Goal: Task Accomplishment & Management: Use online tool/utility

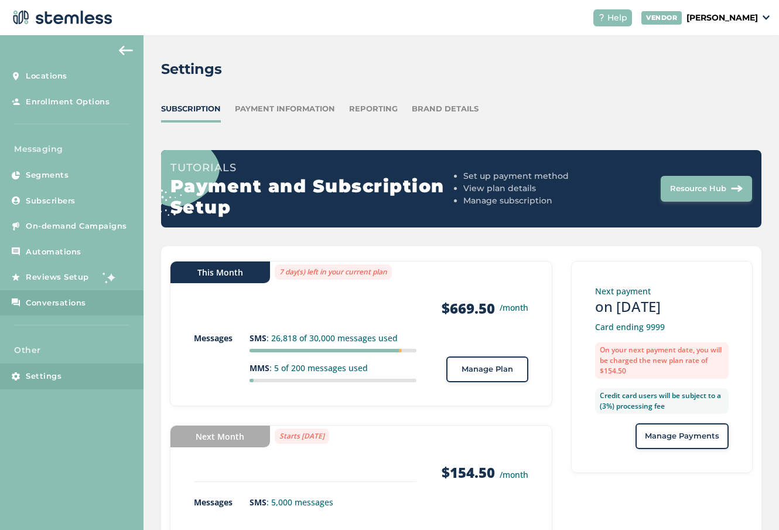
click at [68, 305] on span "Conversations" at bounding box center [56, 303] width 60 height 12
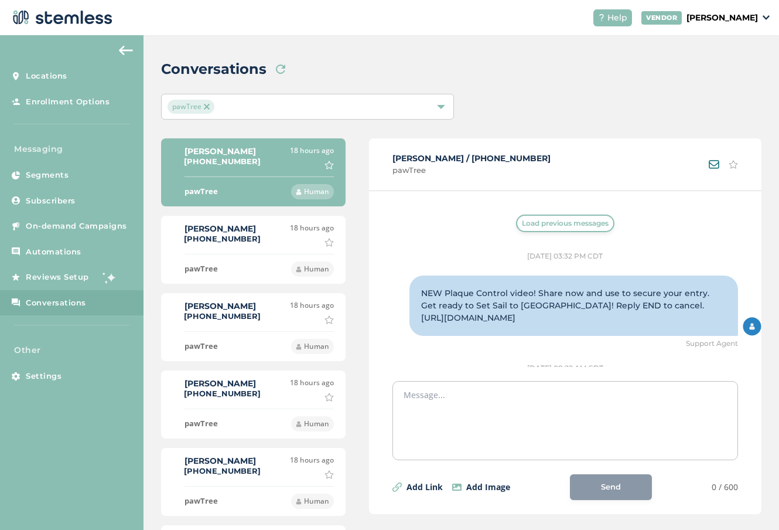
scroll to position [967, 0]
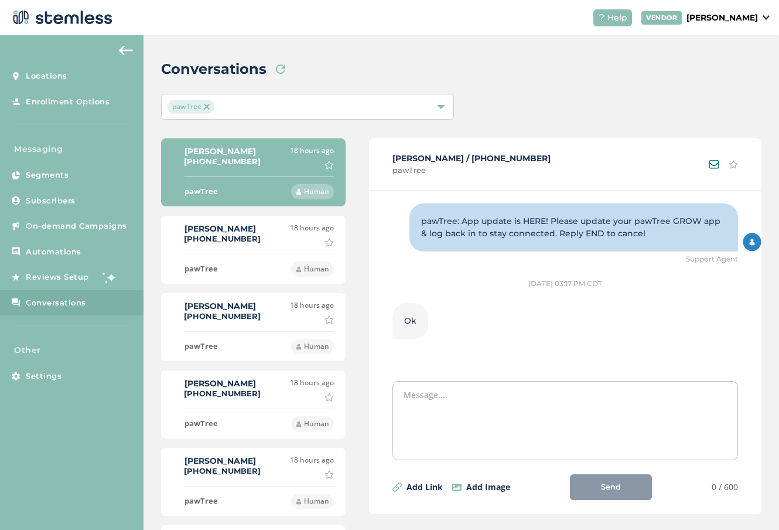
click at [244, 234] on div "[PERSON_NAME] [PHONE_NUMBER] 18 hours ago Mark as important" at bounding box center [253, 235] width 161 height 24
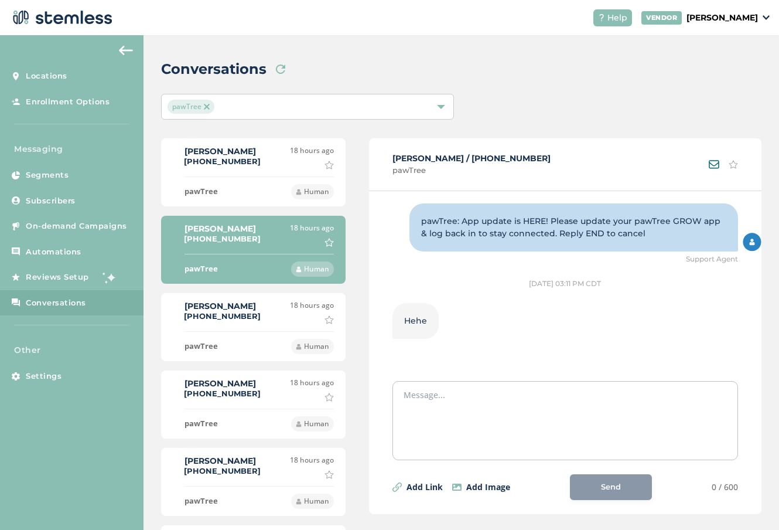
click at [236, 319] on label "[PHONE_NUMBER]" at bounding box center [222, 315] width 77 height 9
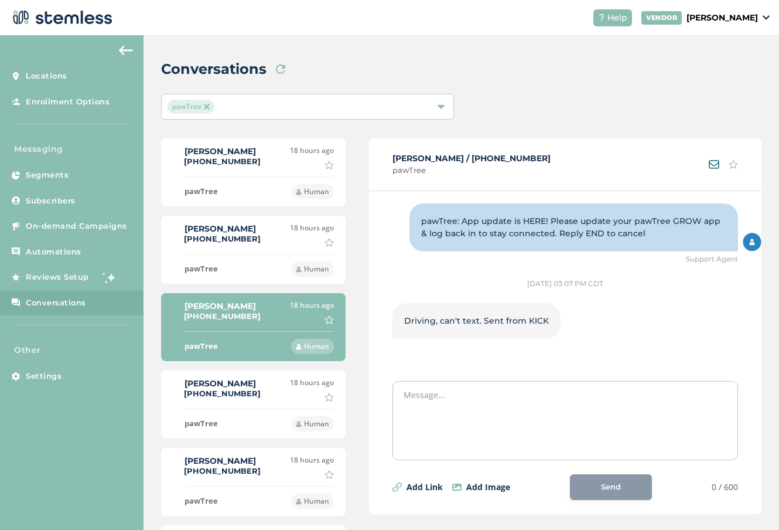
click at [233, 401] on div "[PERSON_NAME] [PHONE_NUMBER] 18 hours ago Mark as important" at bounding box center [253, 389] width 161 height 24
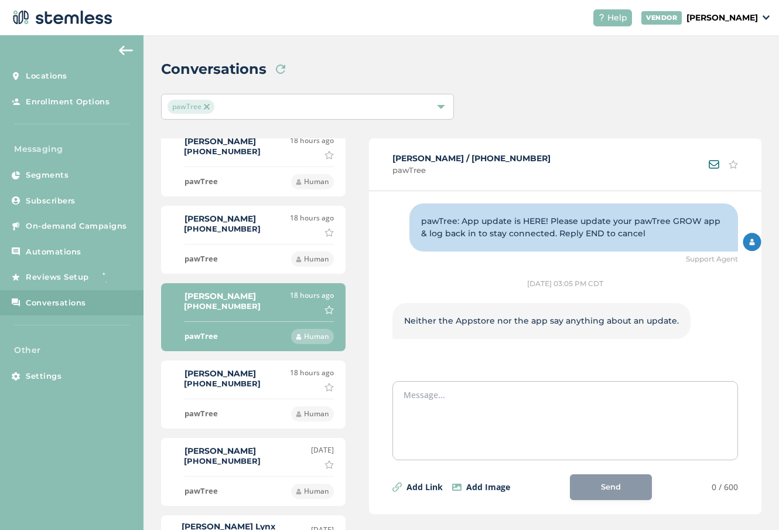
scroll to position [91, 0]
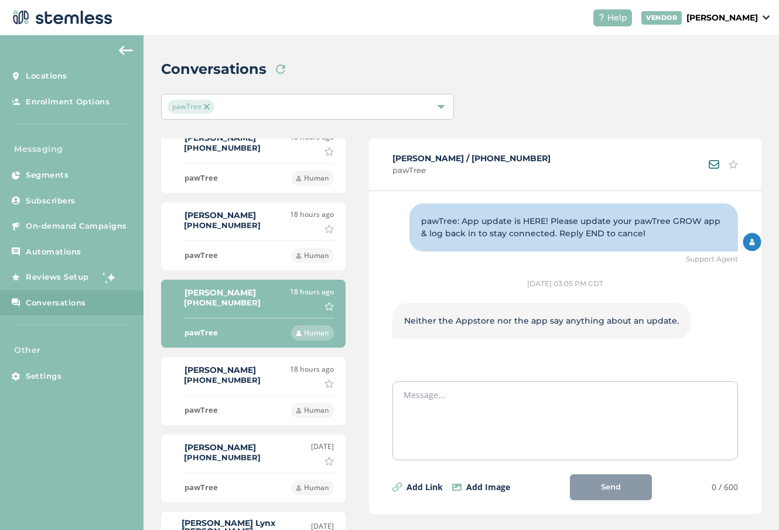
click at [253, 385] on div "[PERSON_NAME] [PHONE_NUMBER] 18 hours ago Mark as important" at bounding box center [253, 376] width 161 height 24
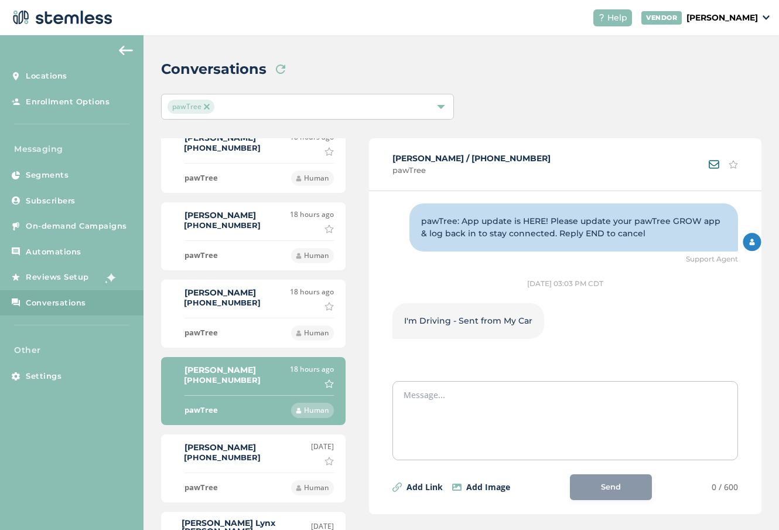
click at [249, 454] on div "[PERSON_NAME] [PHONE_NUMBER] [DATE] Mark as important" at bounding box center [253, 453] width 161 height 24
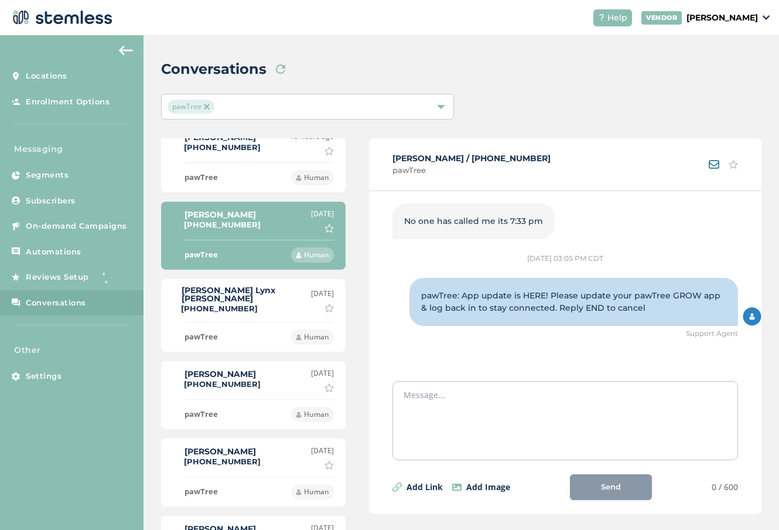
scroll to position [324, 0]
click at [237, 283] on li "[PERSON_NAME] Lynx [PERSON_NAME] [PHONE_NUMBER] [DATE] Mark as important pawTre…" at bounding box center [253, 314] width 185 height 73
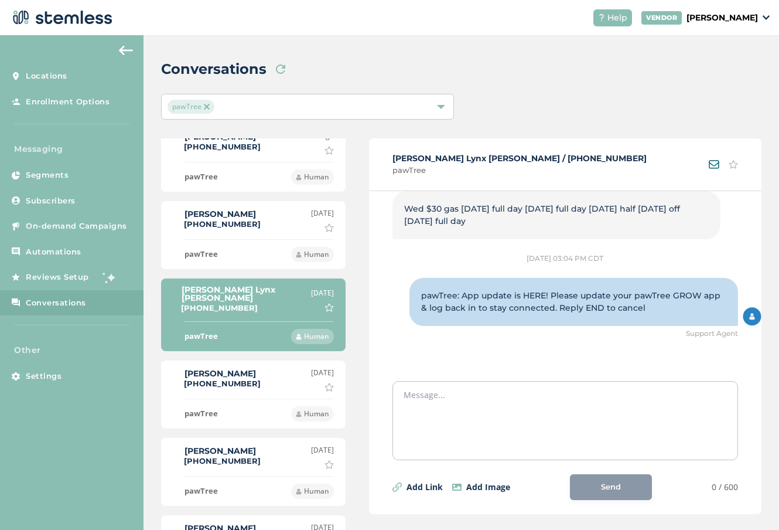
click at [248, 374] on div "[PERSON_NAME] [PHONE_NUMBER]" at bounding box center [223, 379] width 76 height 21
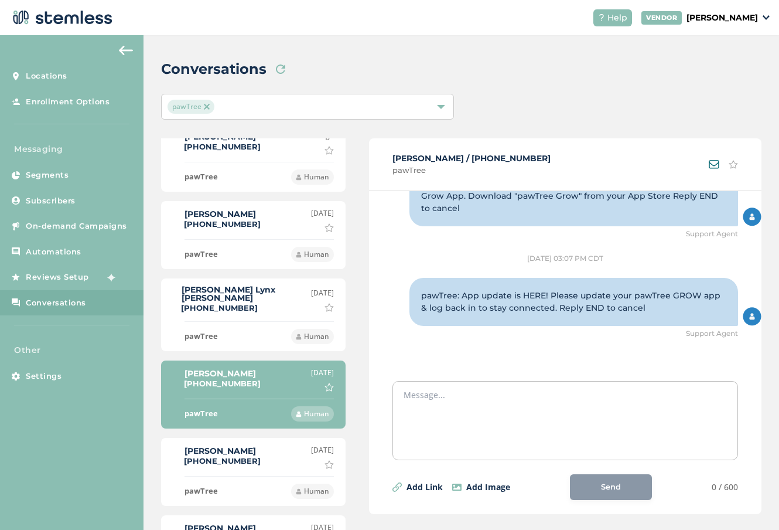
click at [253, 455] on div "[PERSON_NAME] [PHONE_NUMBER] [DATE] Mark as important" at bounding box center [253, 457] width 161 height 24
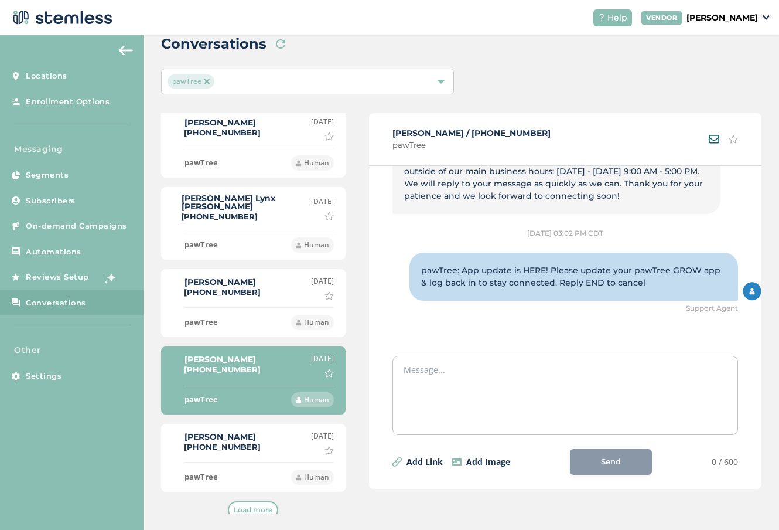
scroll to position [25, 0]
click at [253, 453] on li "[PERSON_NAME] [PHONE_NUMBER] [DATE] [PERSON_NAME] as important pawTree Human" at bounding box center [253, 458] width 185 height 68
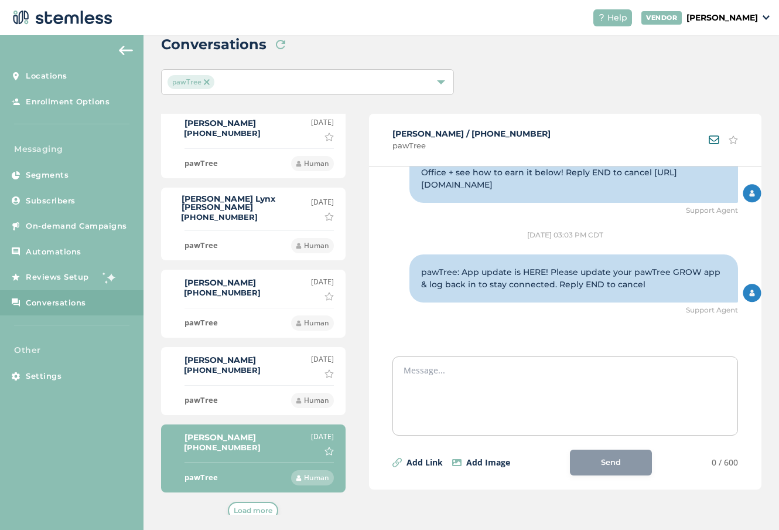
scroll to position [1017, 0]
click at [289, 84] on div "pawTree" at bounding box center [302, 82] width 268 height 14
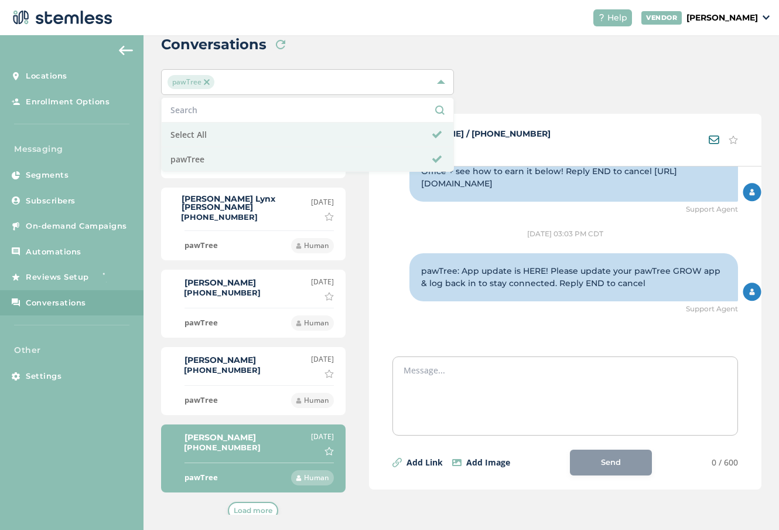
click at [289, 84] on div "pawTree" at bounding box center [302, 82] width 268 height 14
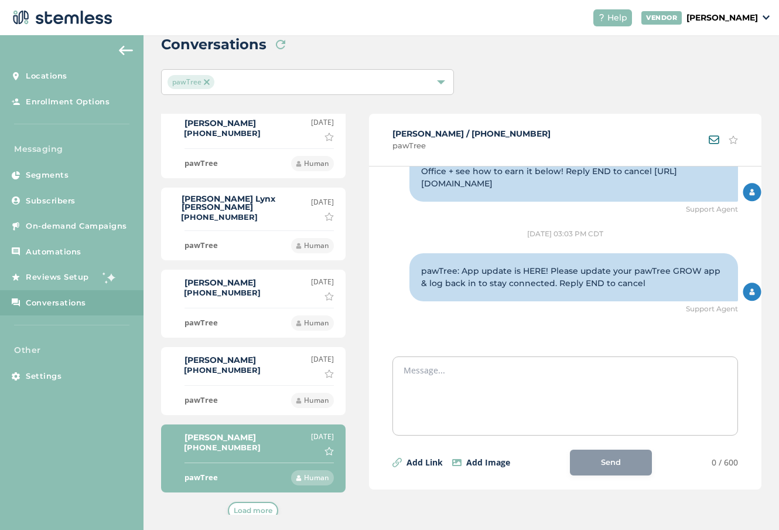
click at [205, 85] on span "pawTree" at bounding box center [191, 82] width 47 height 14
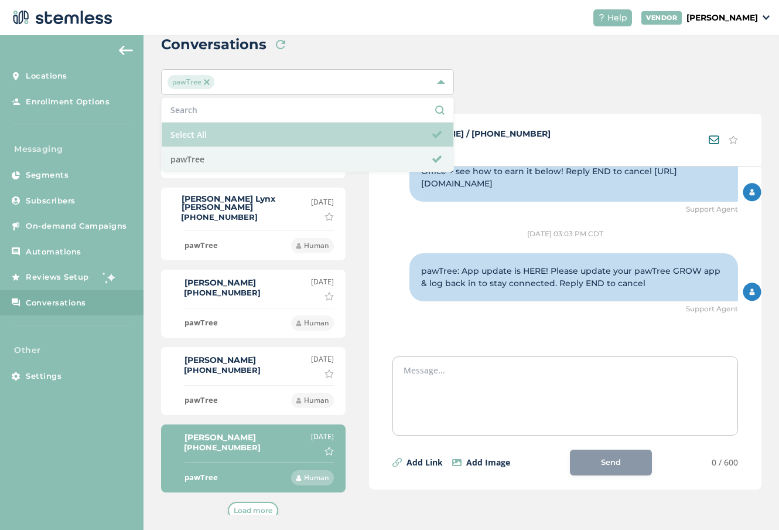
click at [438, 133] on span at bounding box center [436, 134] width 9 height 9
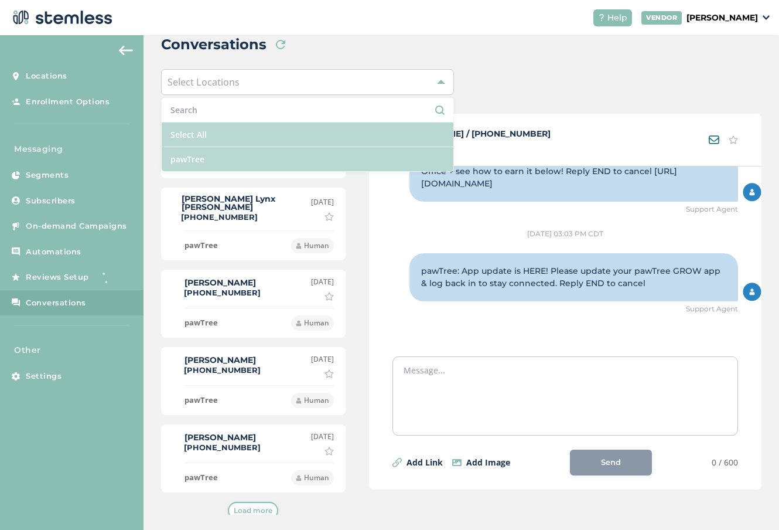
click at [423, 157] on li "pawTree" at bounding box center [308, 159] width 292 height 24
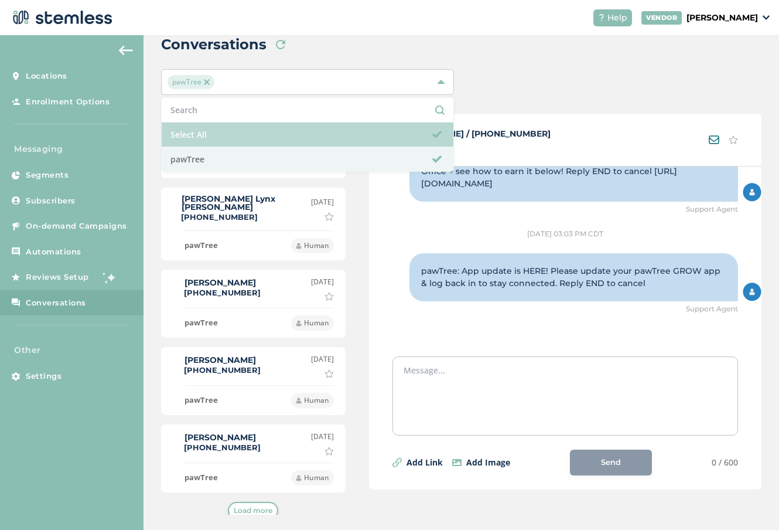
click at [253, 505] on span "Load more" at bounding box center [253, 510] width 39 height 11
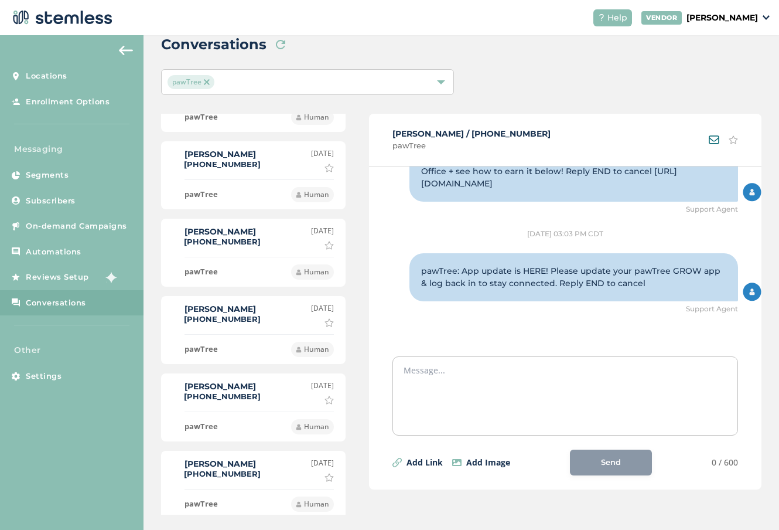
scroll to position [583, 0]
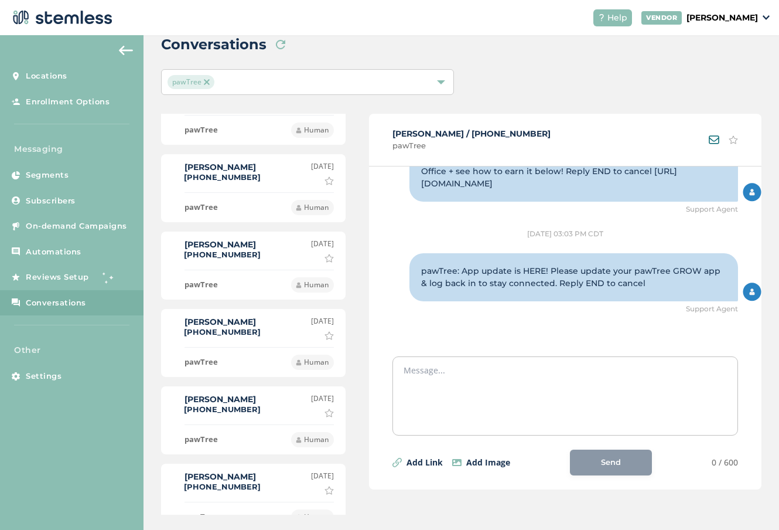
click at [237, 327] on label "[PHONE_NUMBER]" at bounding box center [222, 331] width 77 height 9
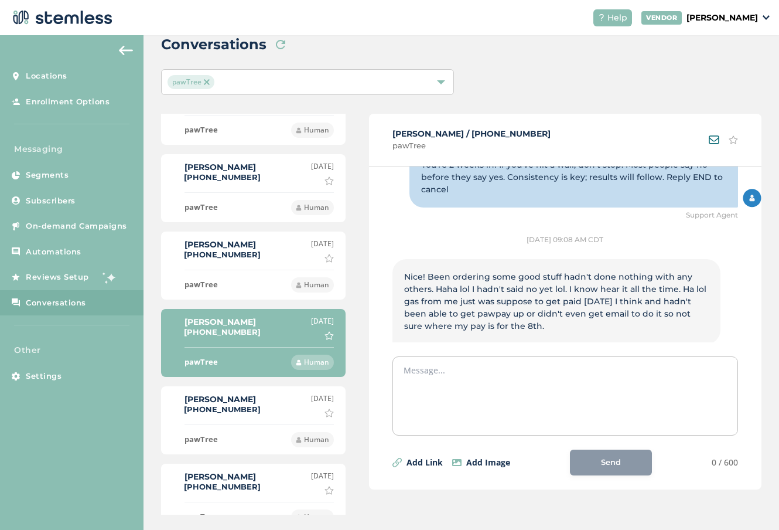
scroll to position [1002, 0]
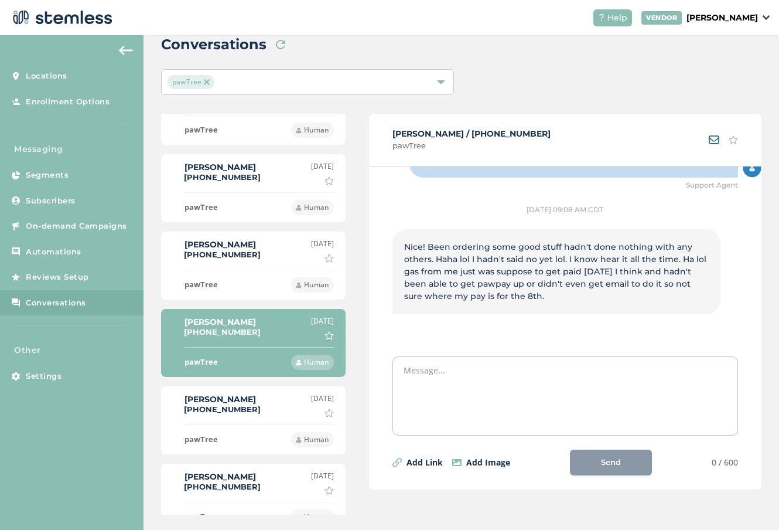
click at [220, 405] on label "[PHONE_NUMBER]" at bounding box center [222, 408] width 77 height 9
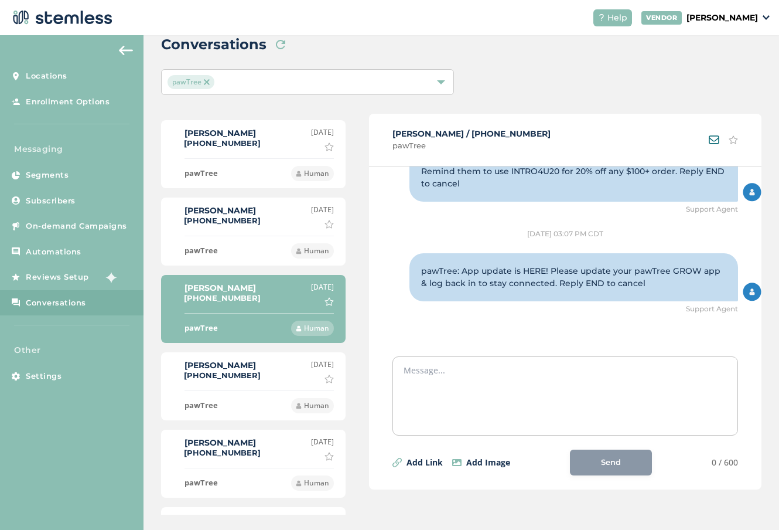
scroll to position [756, 0]
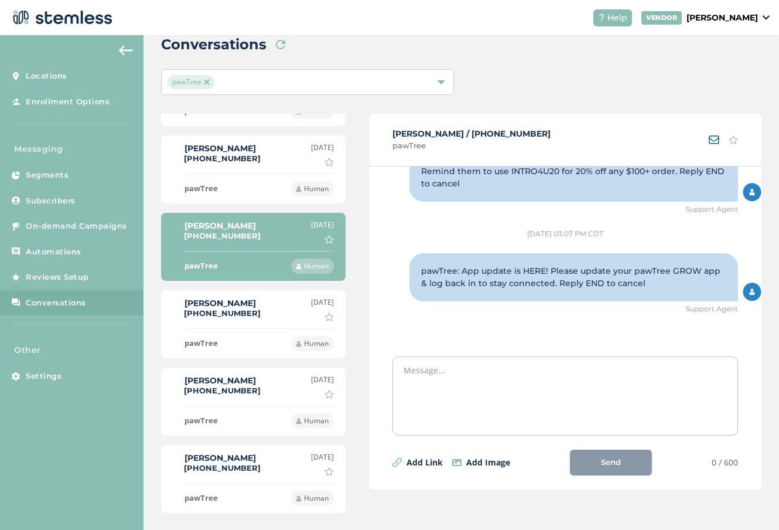
click at [200, 315] on div "[PERSON_NAME] [PHONE_NUMBER] [DATE] Mark as important" at bounding box center [253, 309] width 161 height 24
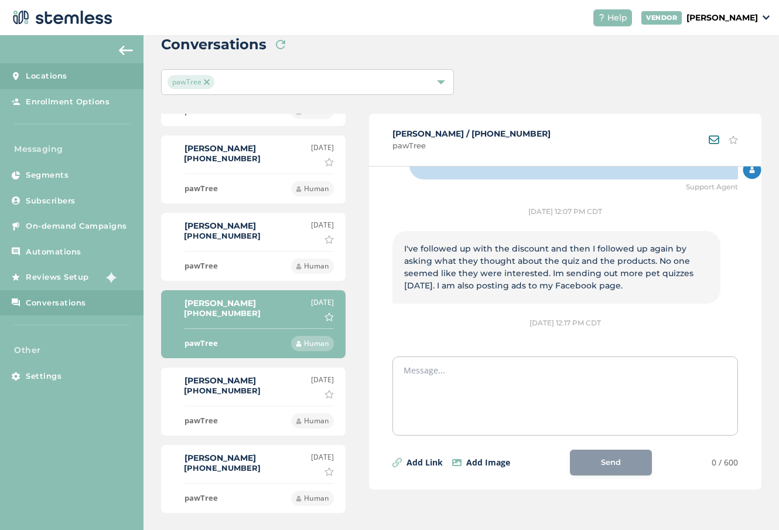
scroll to position [793, 0]
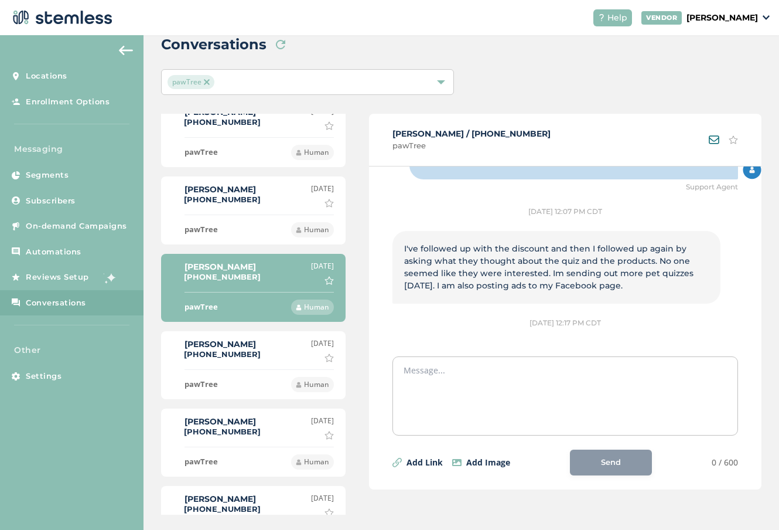
click at [221, 340] on label "[PERSON_NAME]" at bounding box center [223, 344] width 76 height 8
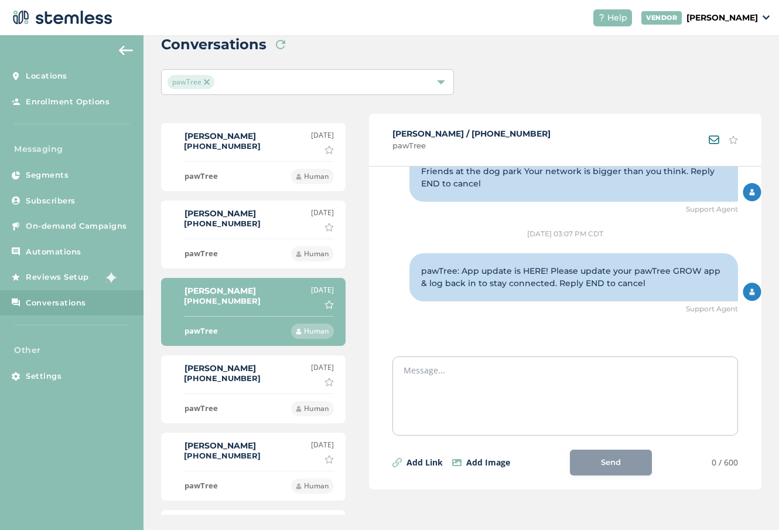
scroll to position [850, 0]
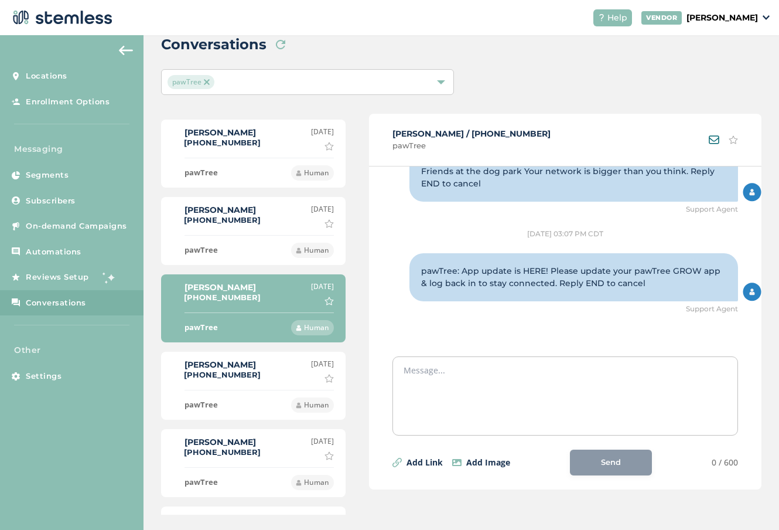
click at [228, 370] on label "[PHONE_NUMBER]" at bounding box center [222, 374] width 77 height 9
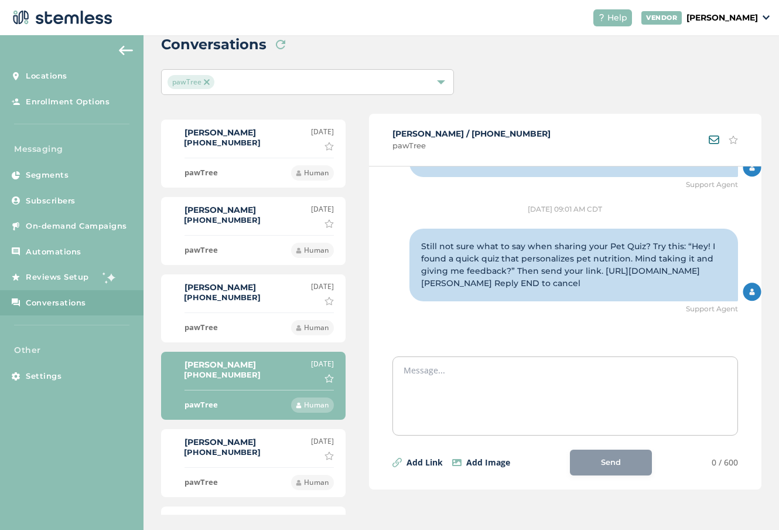
click at [241, 450] on div "[PERSON_NAME] [PHONE_NUMBER]" at bounding box center [223, 448] width 76 height 21
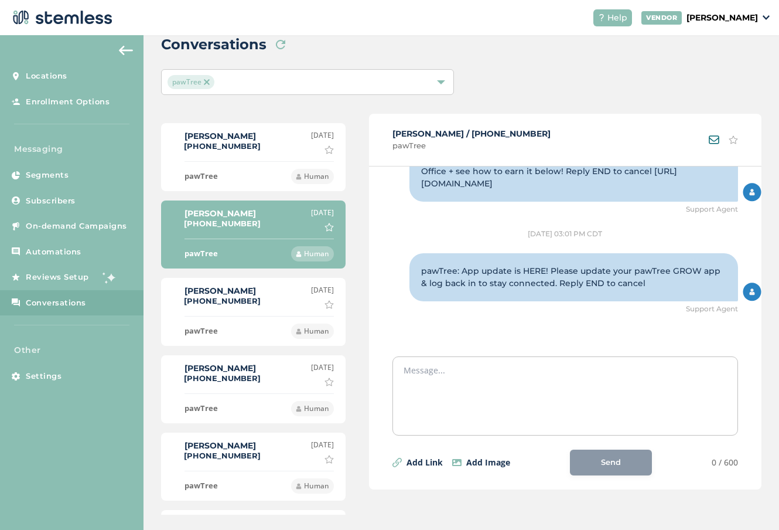
scroll to position [1164, 0]
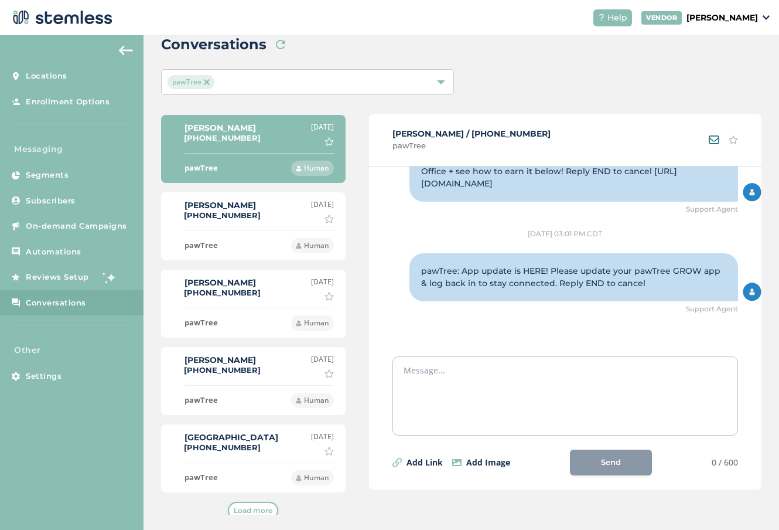
click at [209, 192] on li "[PERSON_NAME] [PHONE_NUMBER] [DATE] Mark as important pawTree Human" at bounding box center [253, 226] width 185 height 68
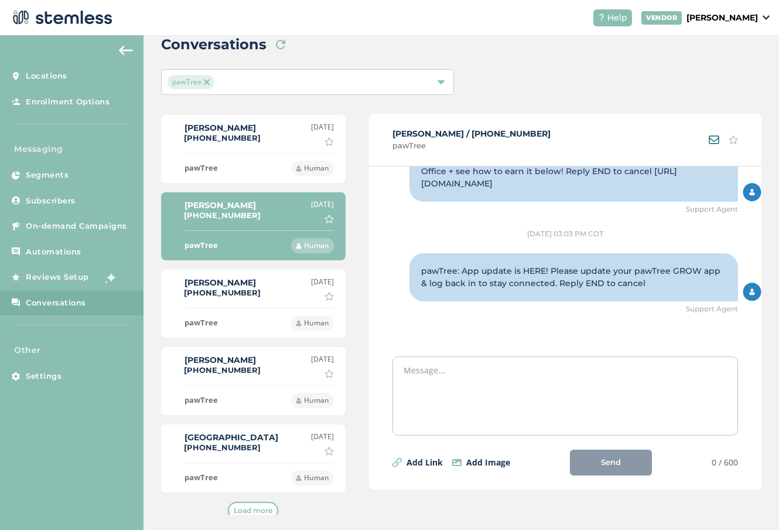
click at [216, 280] on label "[PERSON_NAME]" at bounding box center [223, 282] width 76 height 8
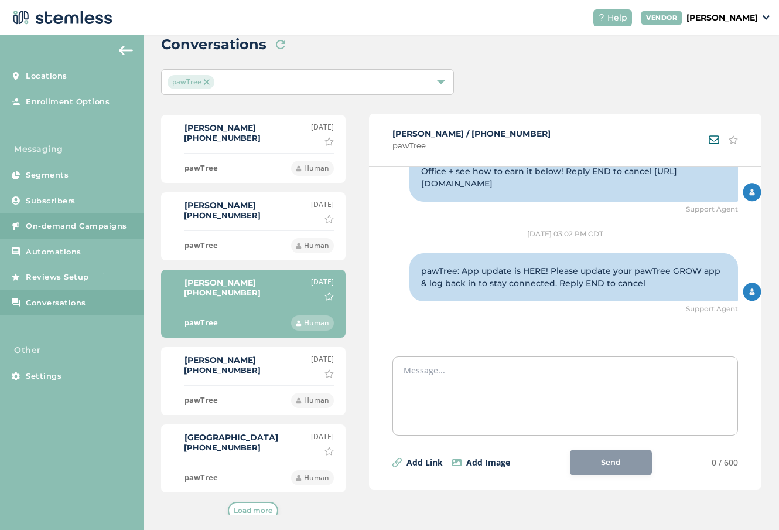
click at [74, 238] on div "Messaging Segments Subscribers On-demand Campaigns Automations Reviews Setup Co…" at bounding box center [72, 234] width 144 height 182
click at [77, 254] on span "Automations" at bounding box center [54, 252] width 56 height 12
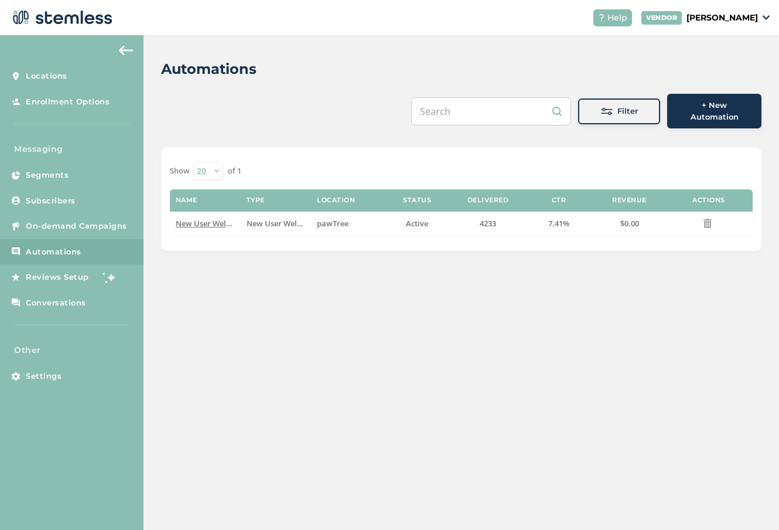
click at [706, 108] on span "+ New Automation" at bounding box center [715, 111] width 76 height 23
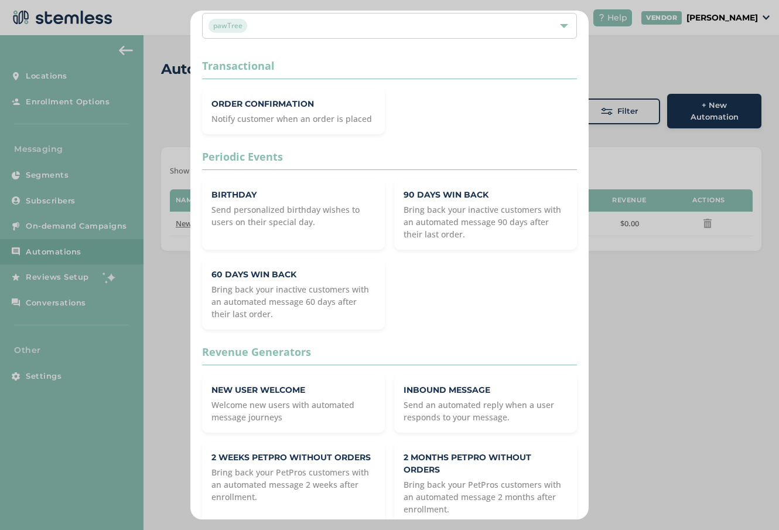
scroll to position [88, 0]
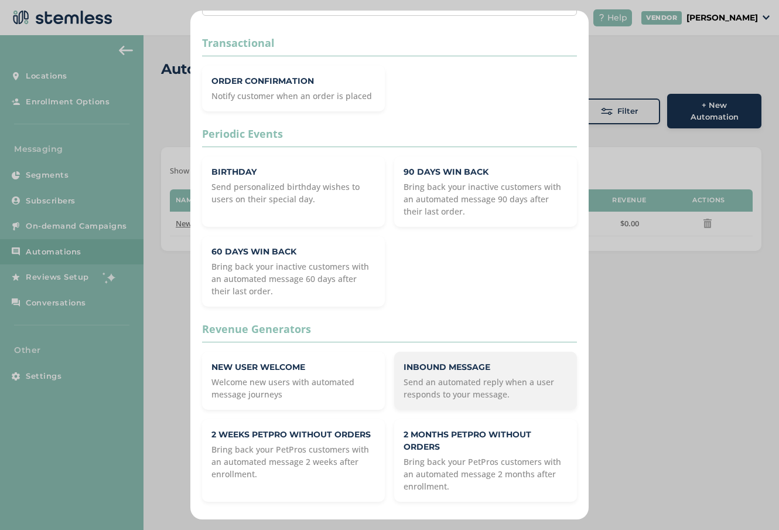
click at [436, 369] on p "Inbound Message" at bounding box center [486, 367] width 164 height 12
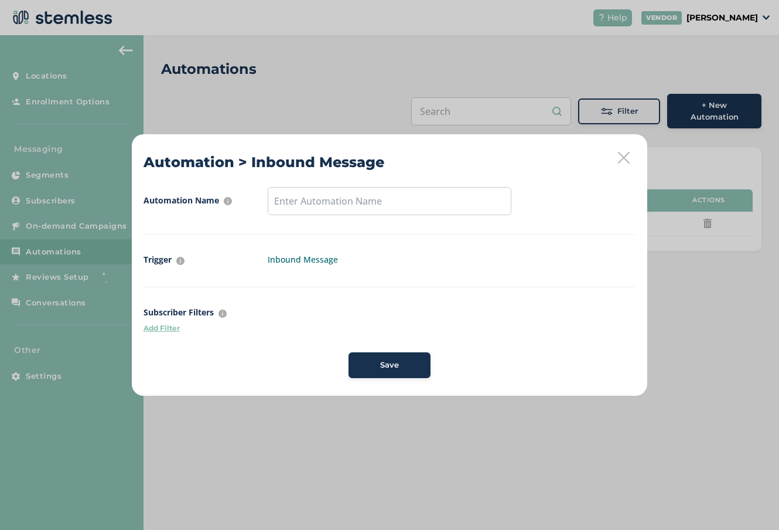
click at [161, 329] on p "Add Filter" at bounding box center [390, 328] width 492 height 11
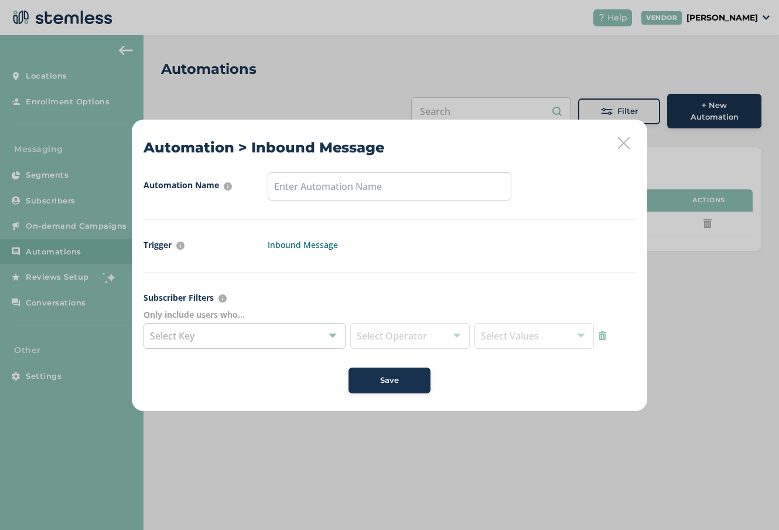
click at [248, 340] on div "Select Key" at bounding box center [245, 336] width 202 height 26
click at [248, 339] on div "Select Key" at bounding box center [245, 336] width 202 height 26
click at [388, 333] on span "Select Operator" at bounding box center [410, 336] width 120 height 26
click at [308, 182] on input "text" at bounding box center [390, 186] width 244 height 28
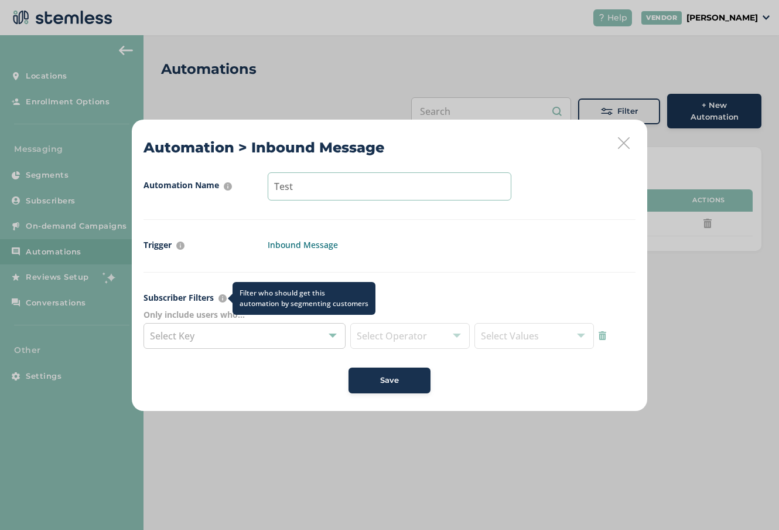
type input "Test"
click at [233, 299] on div "Filter who should get this automation by segmenting customers" at bounding box center [304, 298] width 143 height 33
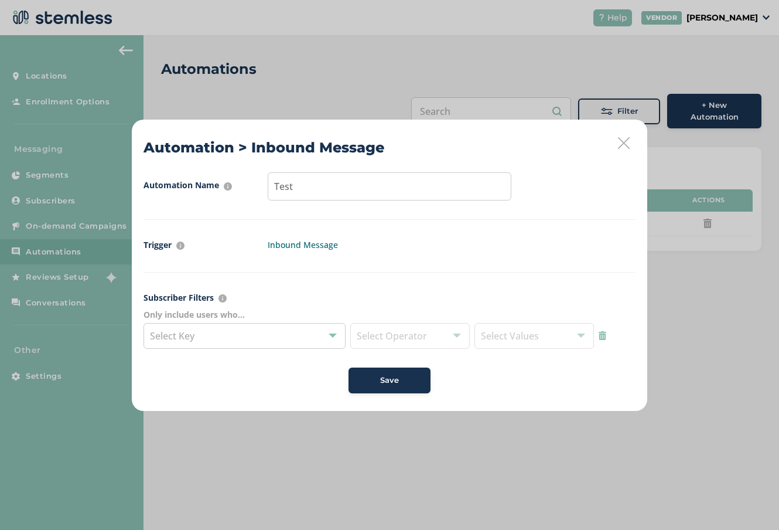
click at [549, 340] on span "Select Values" at bounding box center [535, 336] width 120 height 26
click at [581, 335] on span "Select Values" at bounding box center [535, 336] width 120 height 26
click at [330, 335] on div at bounding box center [333, 336] width 8 height 8
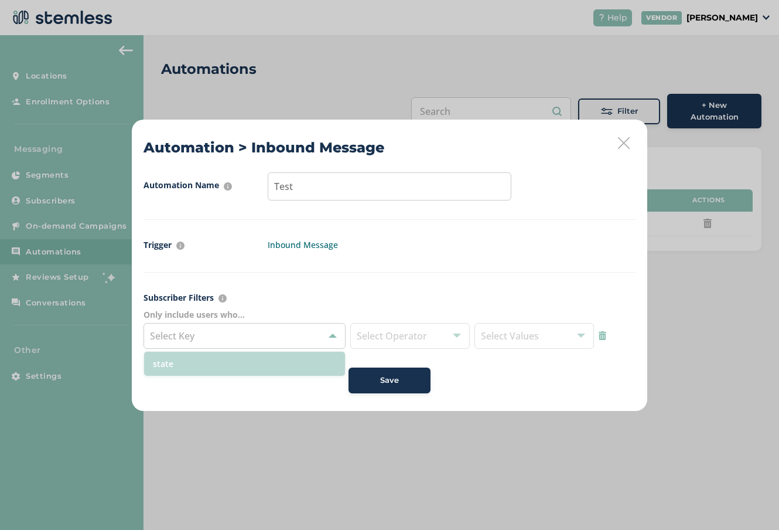
click at [205, 362] on li "state" at bounding box center [244, 364] width 201 height 24
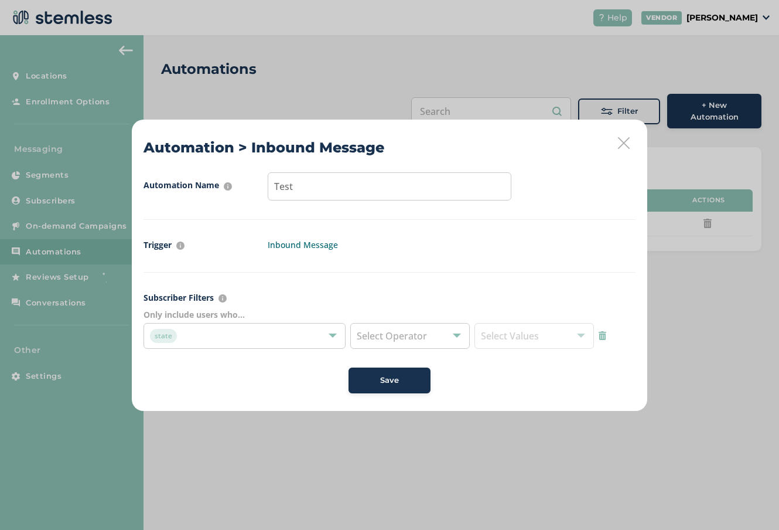
click at [456, 336] on div at bounding box center [457, 336] width 8 height 8
click at [434, 387] on li "doesn't include" at bounding box center [410, 388] width 118 height 24
click at [537, 340] on span "Select Values" at bounding box center [510, 335] width 58 height 13
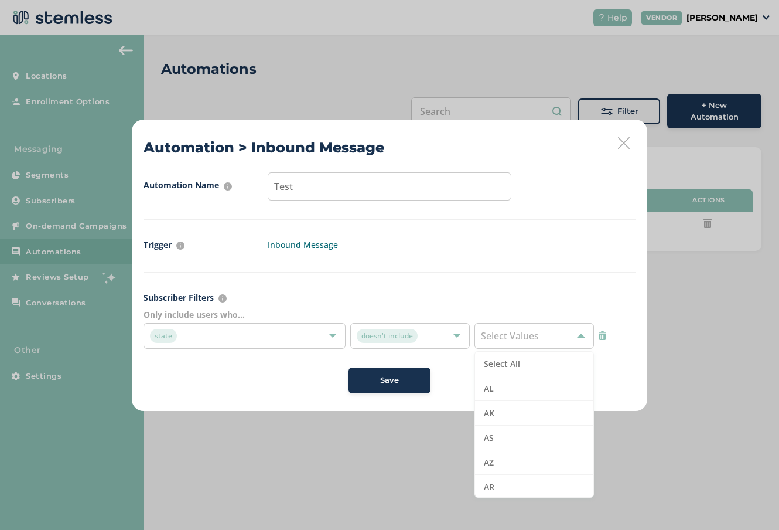
click at [213, 336] on div "state" at bounding box center [239, 336] width 178 height 14
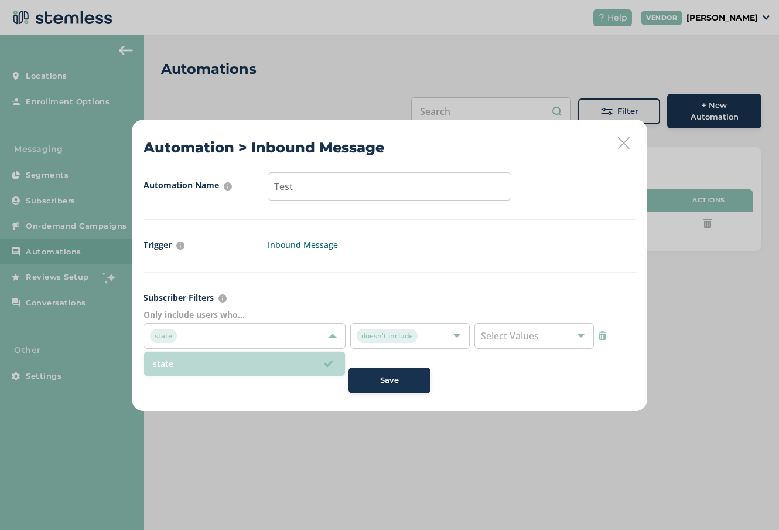
click at [332, 362] on span at bounding box center [328, 363] width 9 height 9
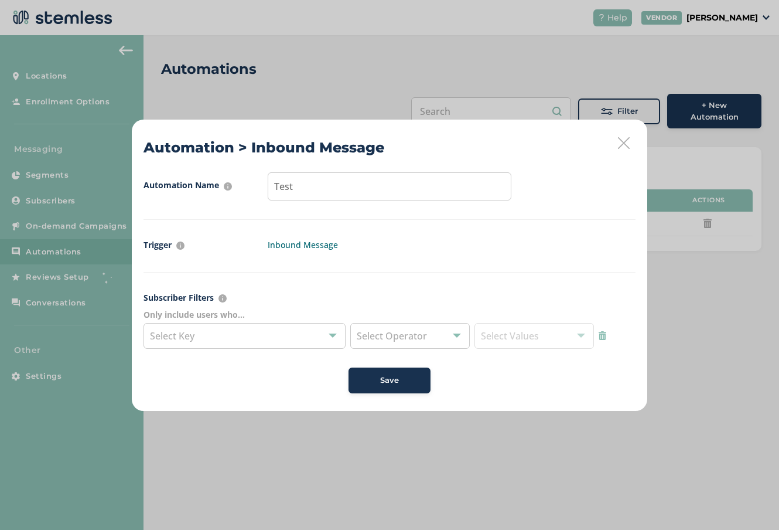
click at [328, 244] on label "Inbound Message" at bounding box center [390, 244] width 244 height 12
click at [303, 245] on label "Inbound Message" at bounding box center [390, 244] width 244 height 12
click at [625, 144] on icon at bounding box center [624, 143] width 12 height 12
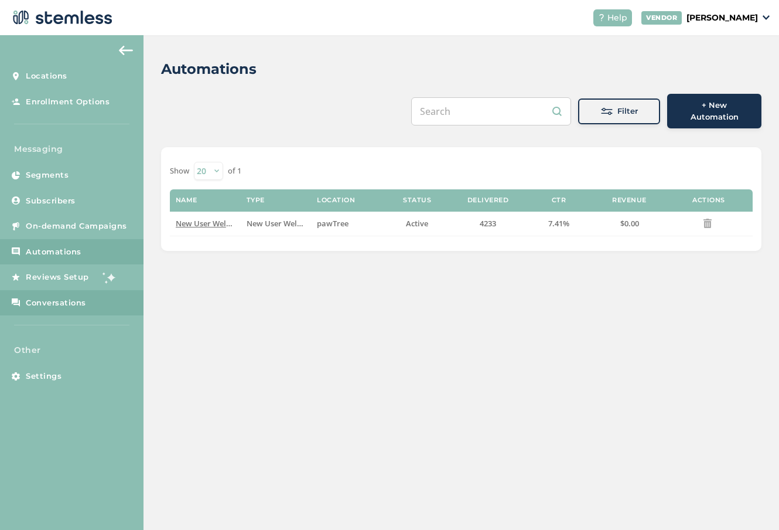
click at [69, 296] on link "Conversations" at bounding box center [72, 303] width 144 height 26
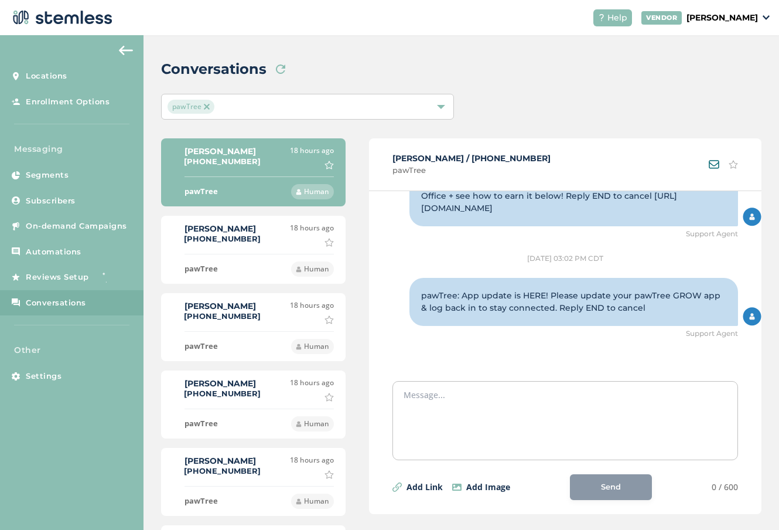
scroll to position [390, 0]
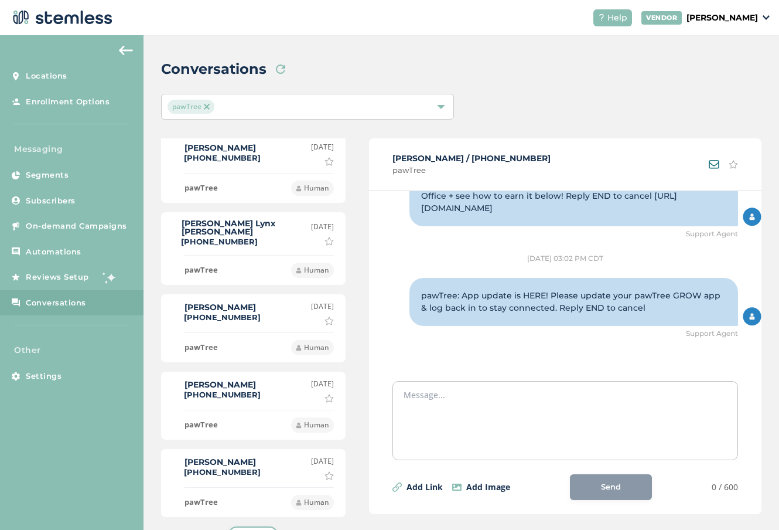
click at [256, 529] on span "Load more" at bounding box center [253, 535] width 39 height 11
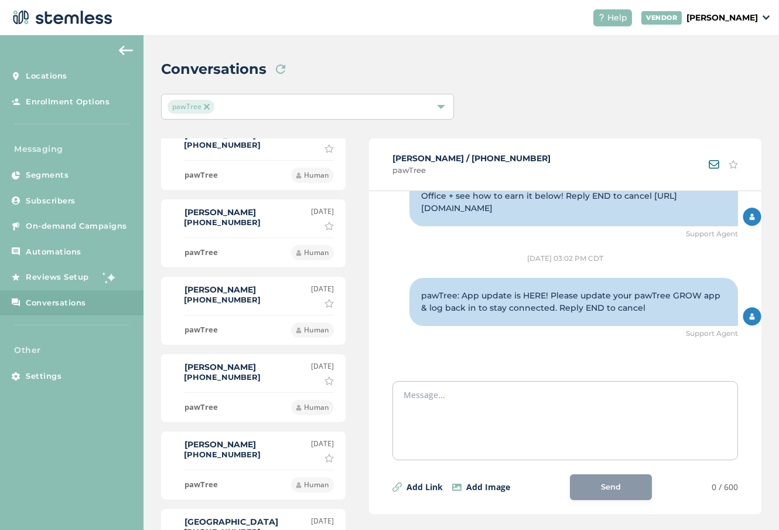
scroll to position [1164, 0]
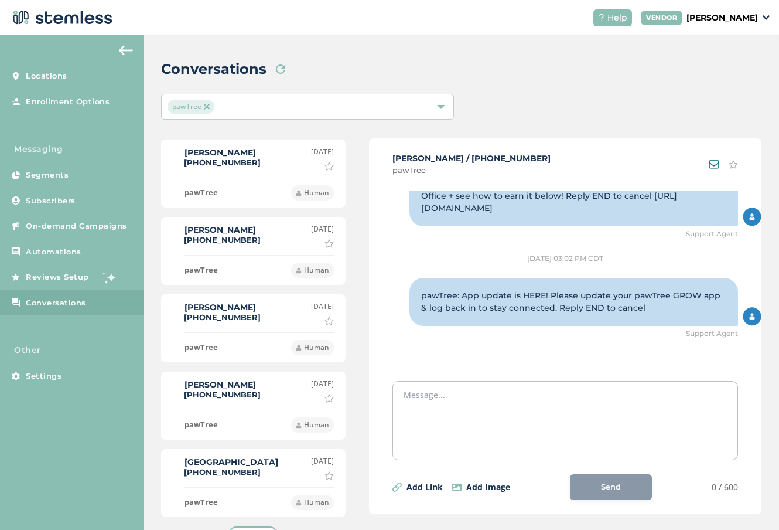
click at [261, 526] on button "Load more" at bounding box center [253, 535] width 50 height 18
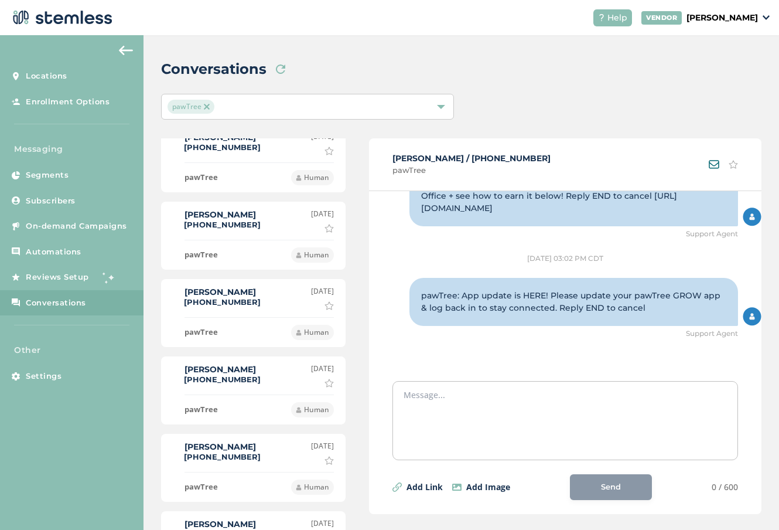
scroll to position [1937, 0]
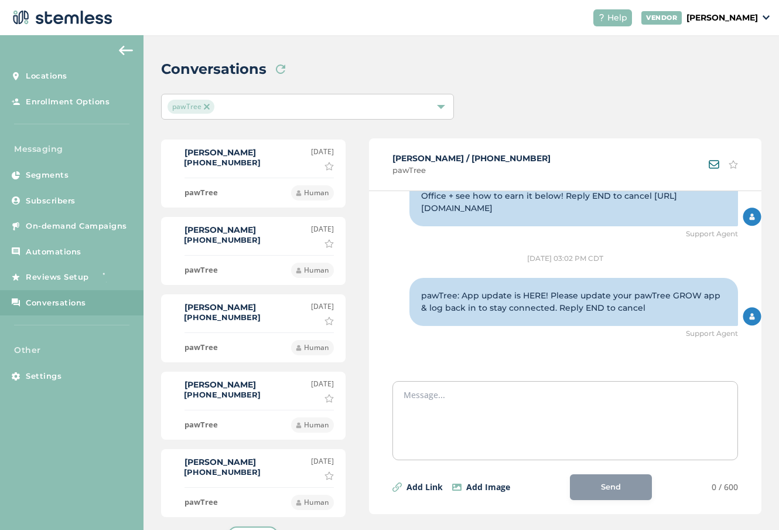
click at [241, 471] on div "[PERSON_NAME] [PHONE_NUMBER]" at bounding box center [223, 468] width 76 height 21
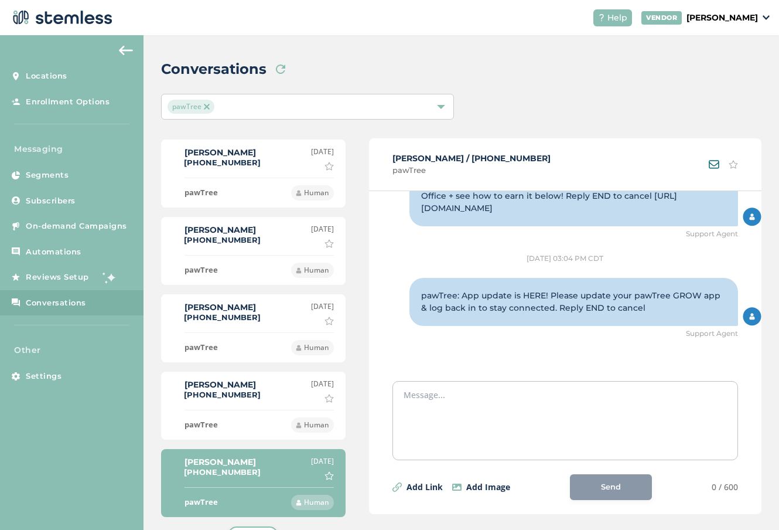
scroll to position [918, 0]
click at [236, 383] on div "[PERSON_NAME] [PHONE_NUMBER]" at bounding box center [223, 390] width 76 height 21
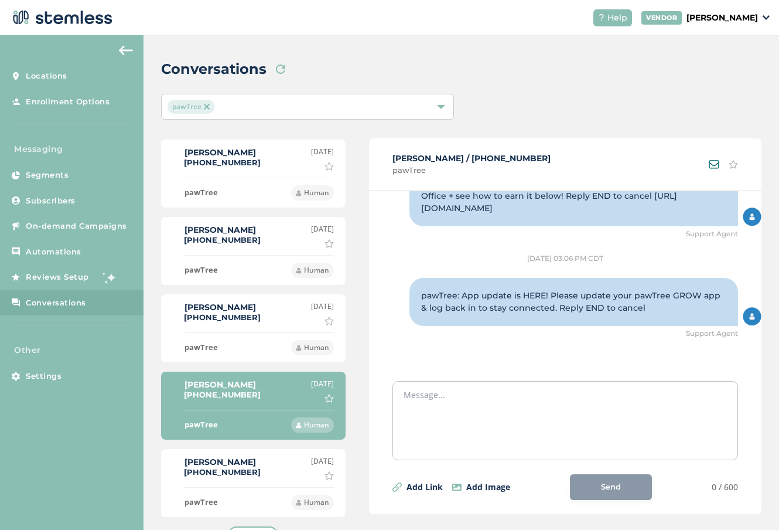
click at [233, 315] on label "[PHONE_NUMBER]" at bounding box center [222, 316] width 77 height 9
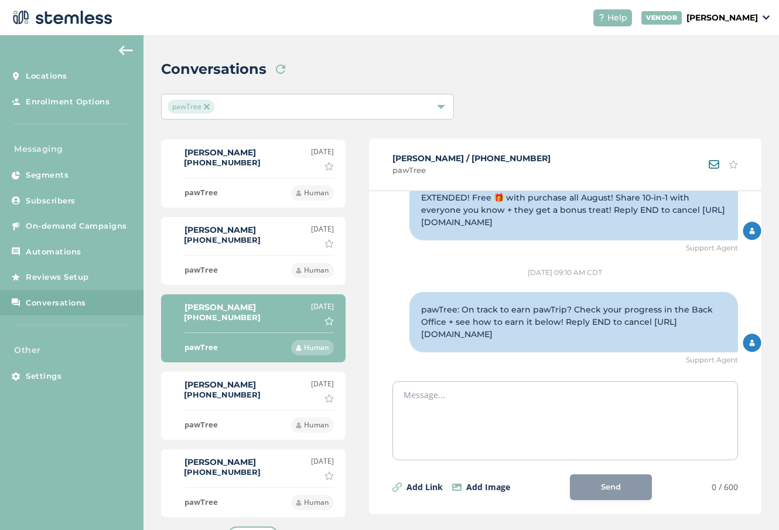
scroll to position [827, 0]
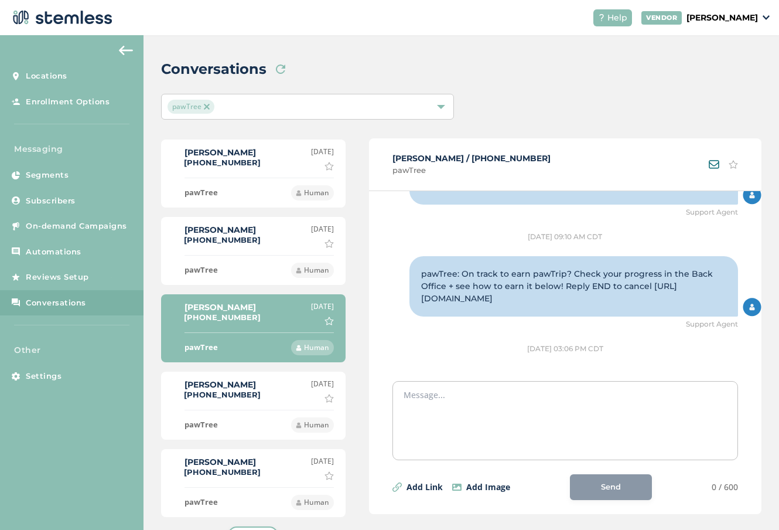
click at [227, 392] on label "[PHONE_NUMBER]" at bounding box center [222, 394] width 77 height 9
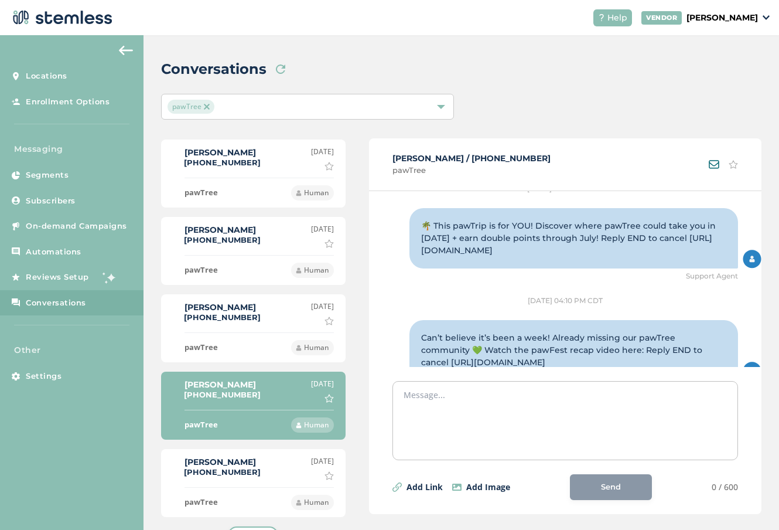
scroll to position [33, 0]
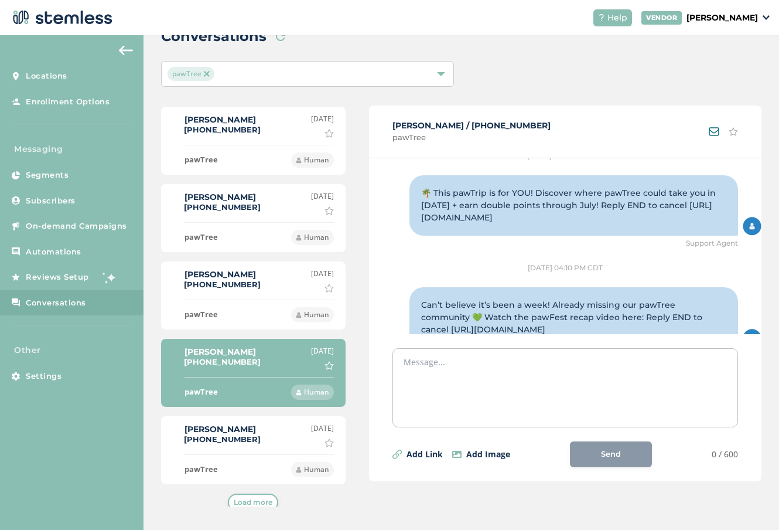
click at [235, 427] on label "[PERSON_NAME]" at bounding box center [223, 429] width 76 height 8
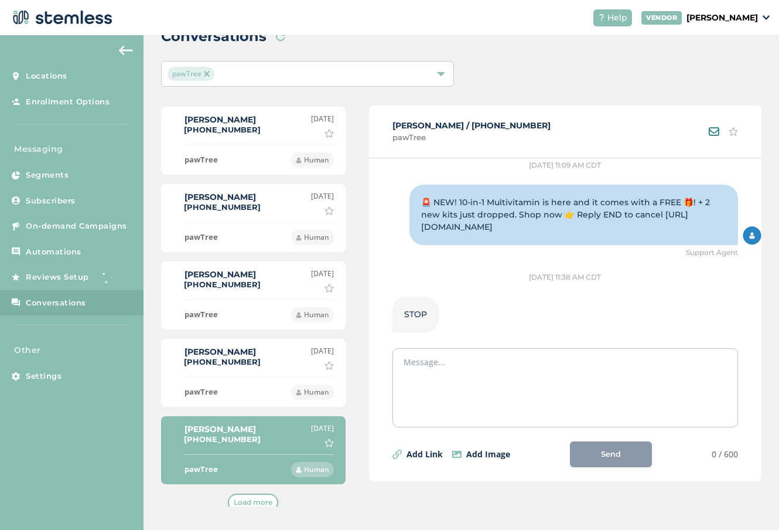
scroll to position [134, 0]
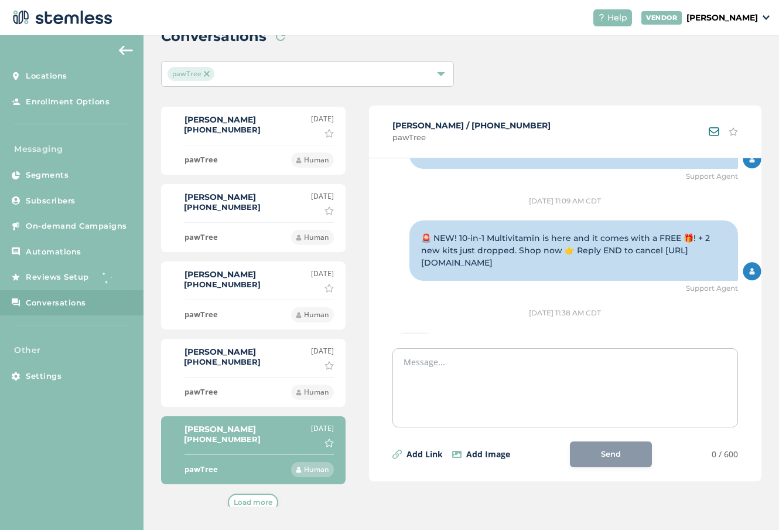
click at [247, 498] on span "Load more" at bounding box center [253, 502] width 39 height 11
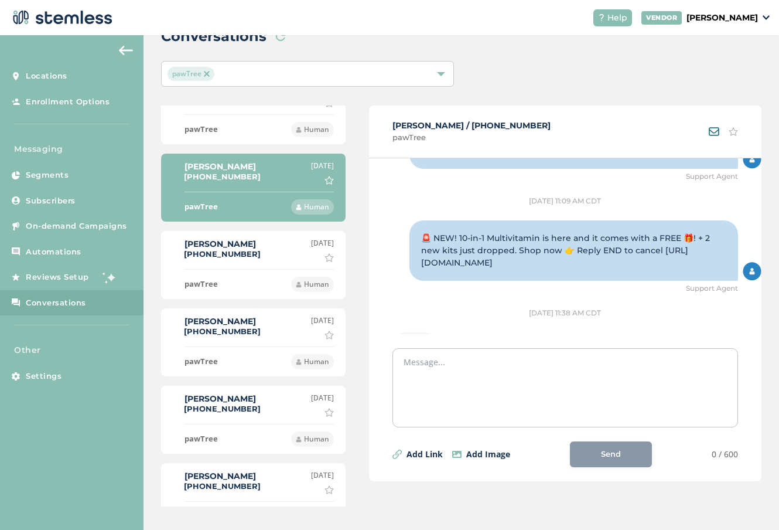
click at [247, 258] on li "[PERSON_NAME] [PHONE_NUMBER] [DATE] Mark as important pawTree Human" at bounding box center [253, 265] width 185 height 68
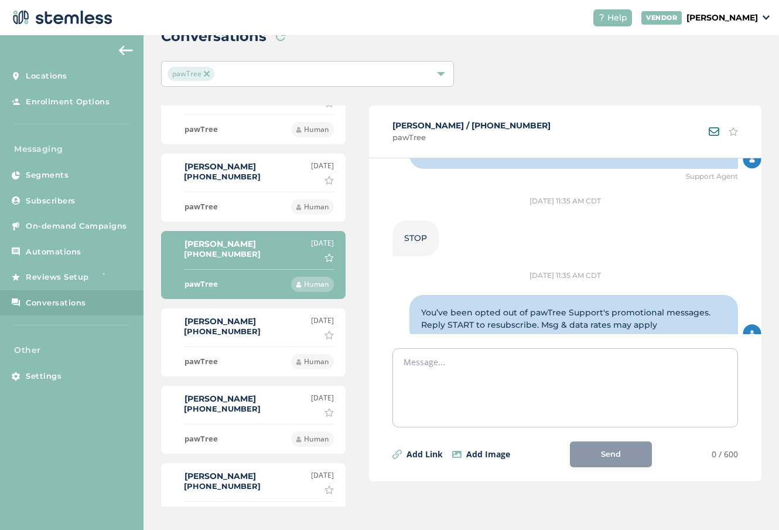
scroll to position [880, 0]
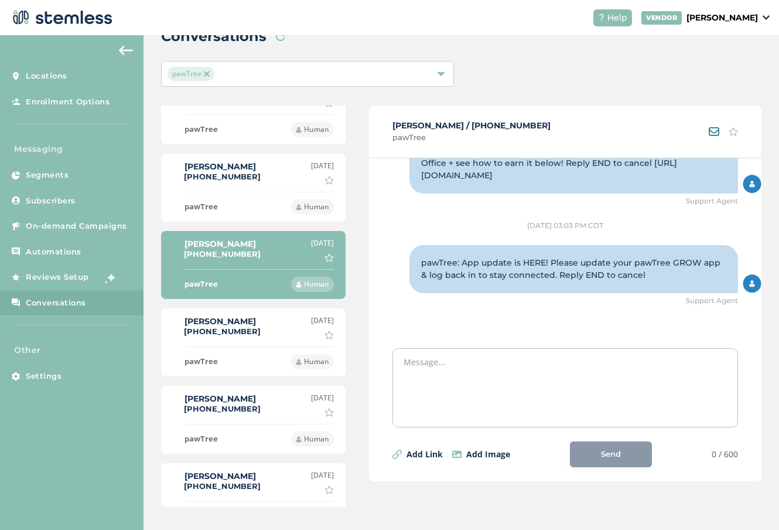
click at [248, 329] on div "[PERSON_NAME] [PHONE_NUMBER] [DATE] Mark as important" at bounding box center [253, 327] width 161 height 24
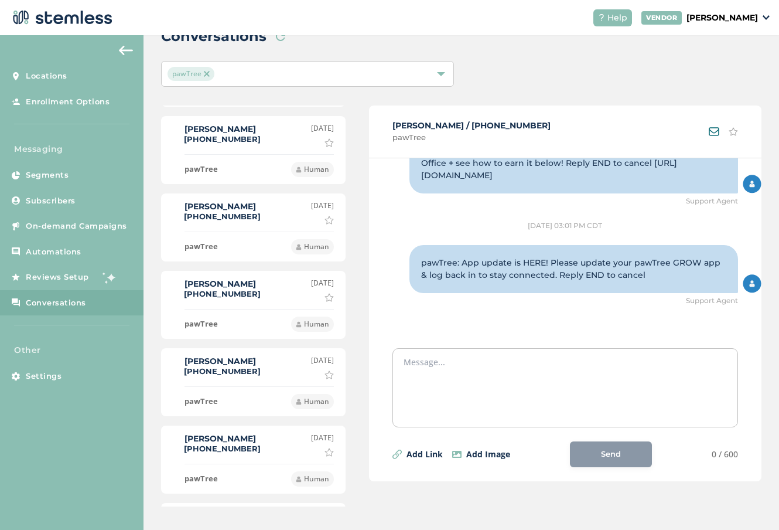
scroll to position [2711, 0]
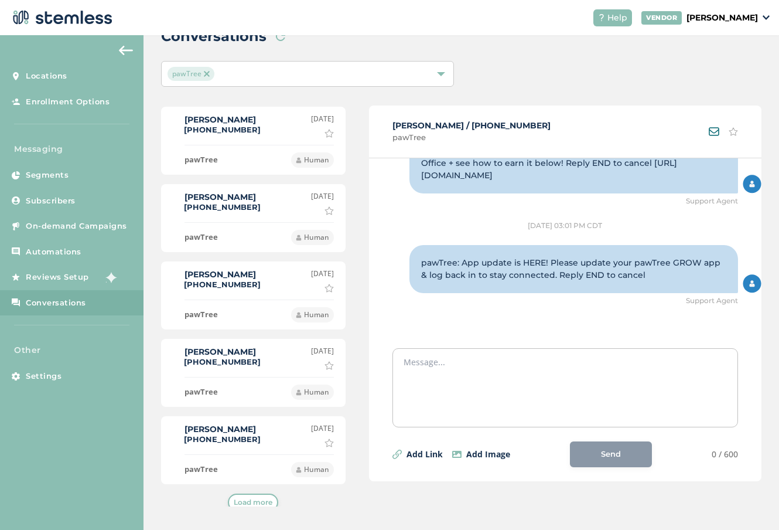
click at [223, 442] on div "[PERSON_NAME] [PHONE_NUMBER] [DATE] Mark as important" at bounding box center [253, 435] width 161 height 24
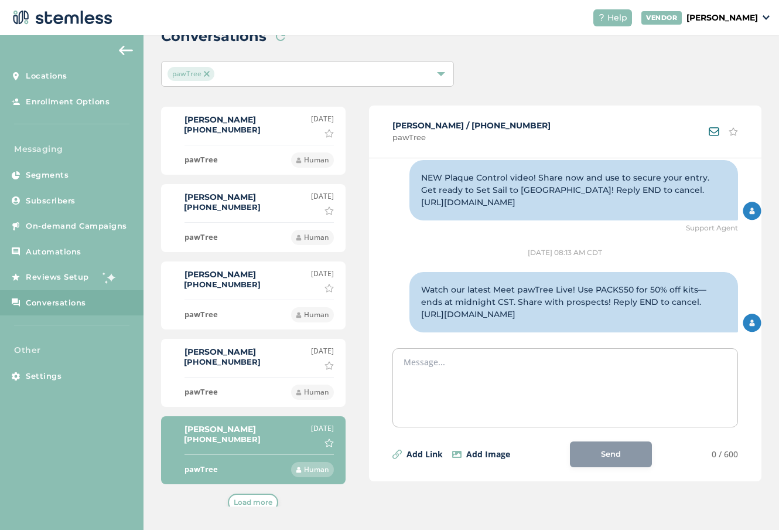
scroll to position [0, 0]
